Goal: Check status: Check status

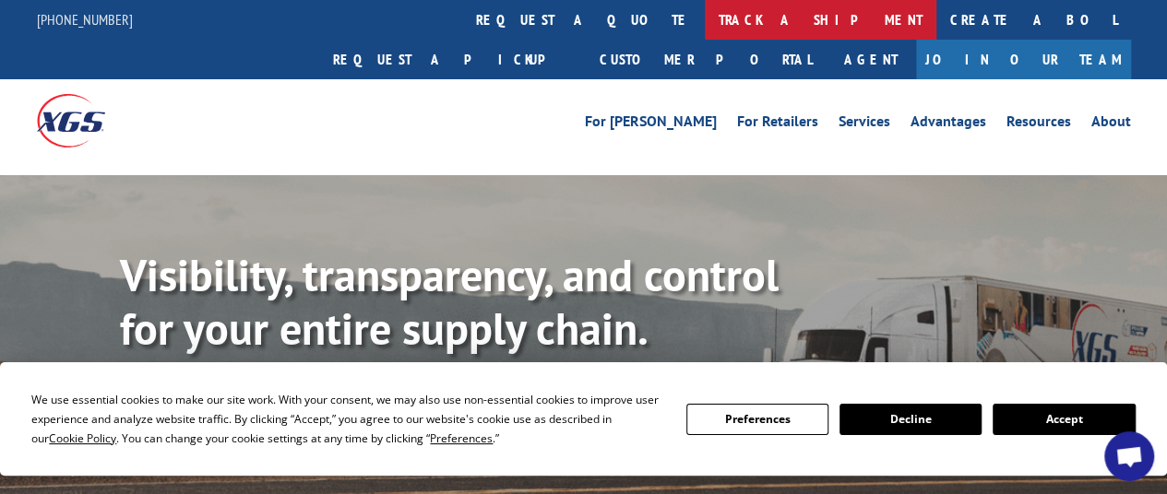
click at [705, 22] on link "track a shipment" at bounding box center [820, 20] width 231 height 40
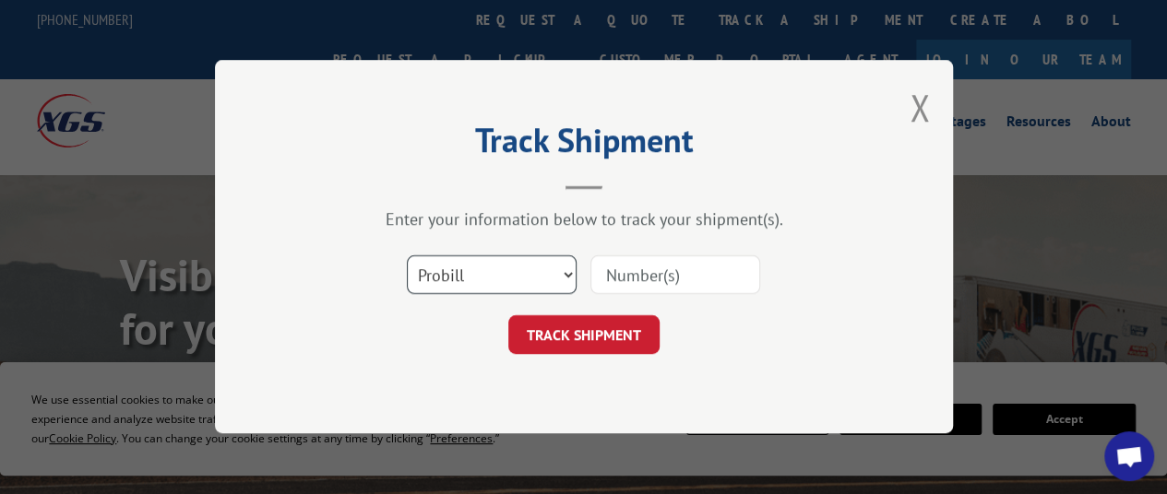
click at [496, 270] on select "Select category... Probill BOL PO" at bounding box center [492, 275] width 170 height 39
select select "po"
click at [407, 256] on select "Select category... Probill BOL PO" at bounding box center [492, 275] width 170 height 39
click at [651, 273] on input at bounding box center [675, 275] width 170 height 39
paste input "21536156"
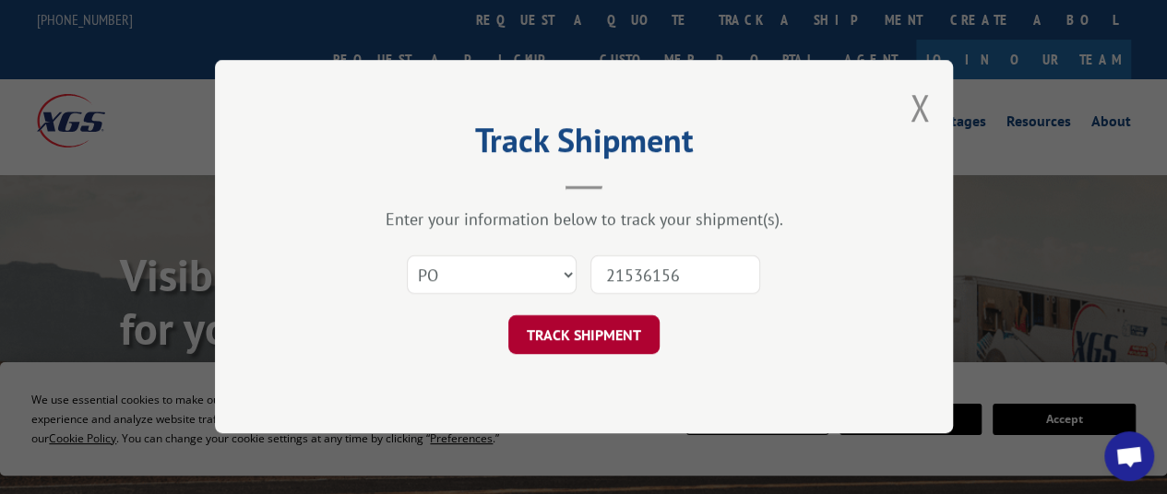
type input "21536156"
click at [605, 325] on button "TRACK SHIPMENT" at bounding box center [583, 335] width 151 height 39
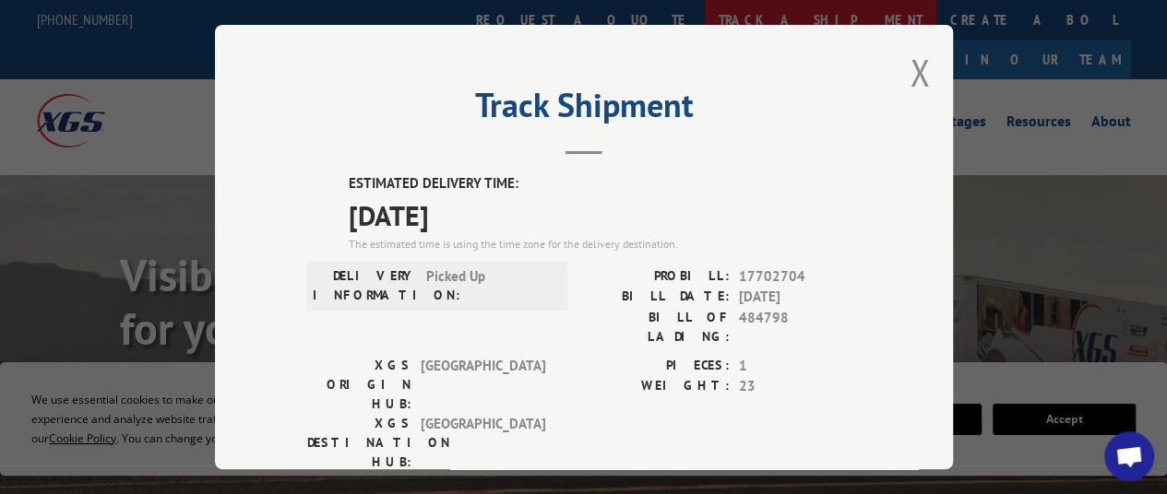
drag, startPoint x: 910, startPoint y: 75, endPoint x: 584, endPoint y: 6, distance: 333.7
click at [909, 75] on button "Close modal" at bounding box center [919, 72] width 20 height 49
